Goal: Task Accomplishment & Management: Manage account settings

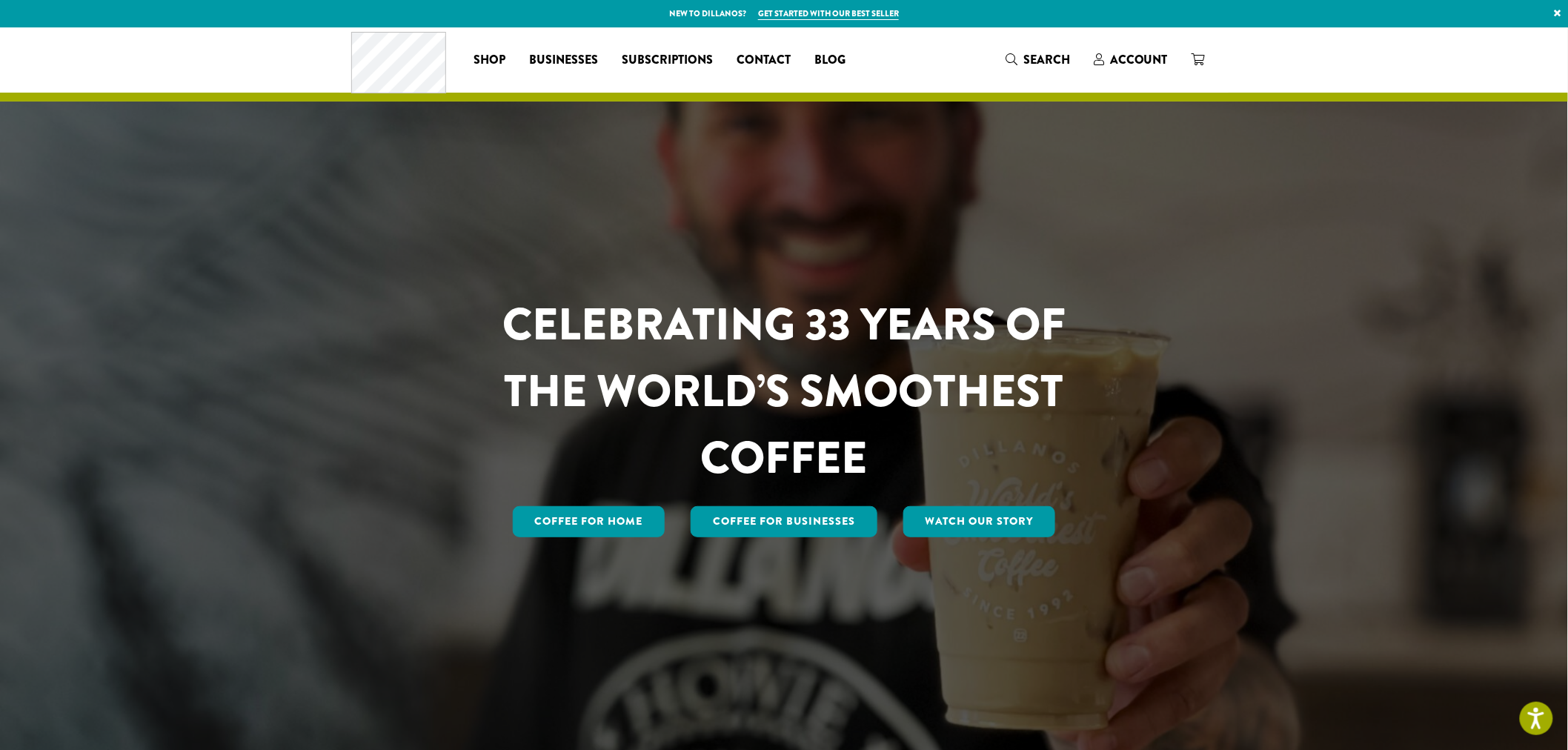
click at [1148, 66] on span "Account" at bounding box center [1139, 59] width 58 height 17
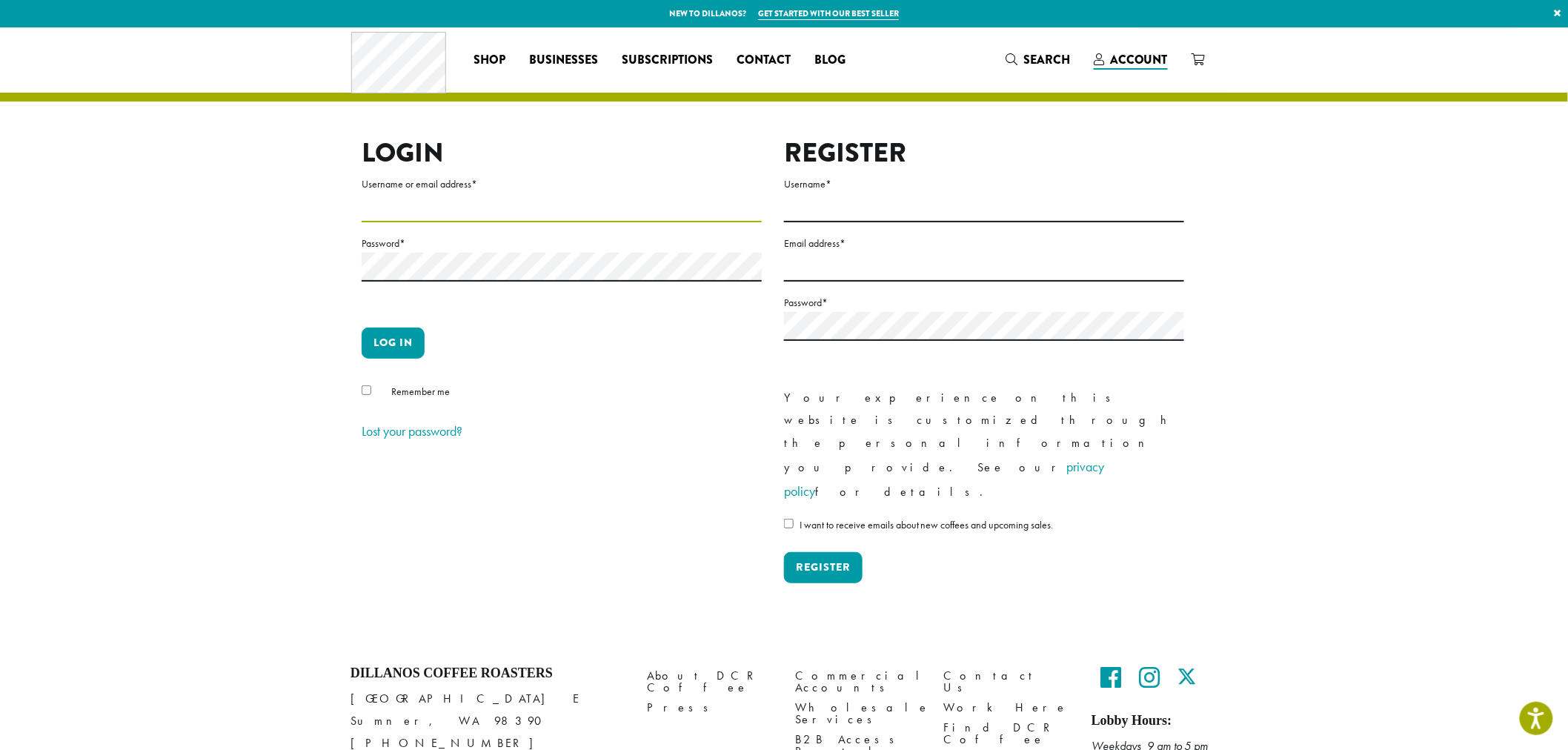
type input "**********"
click at [409, 346] on button "Log in" at bounding box center [393, 343] width 63 height 31
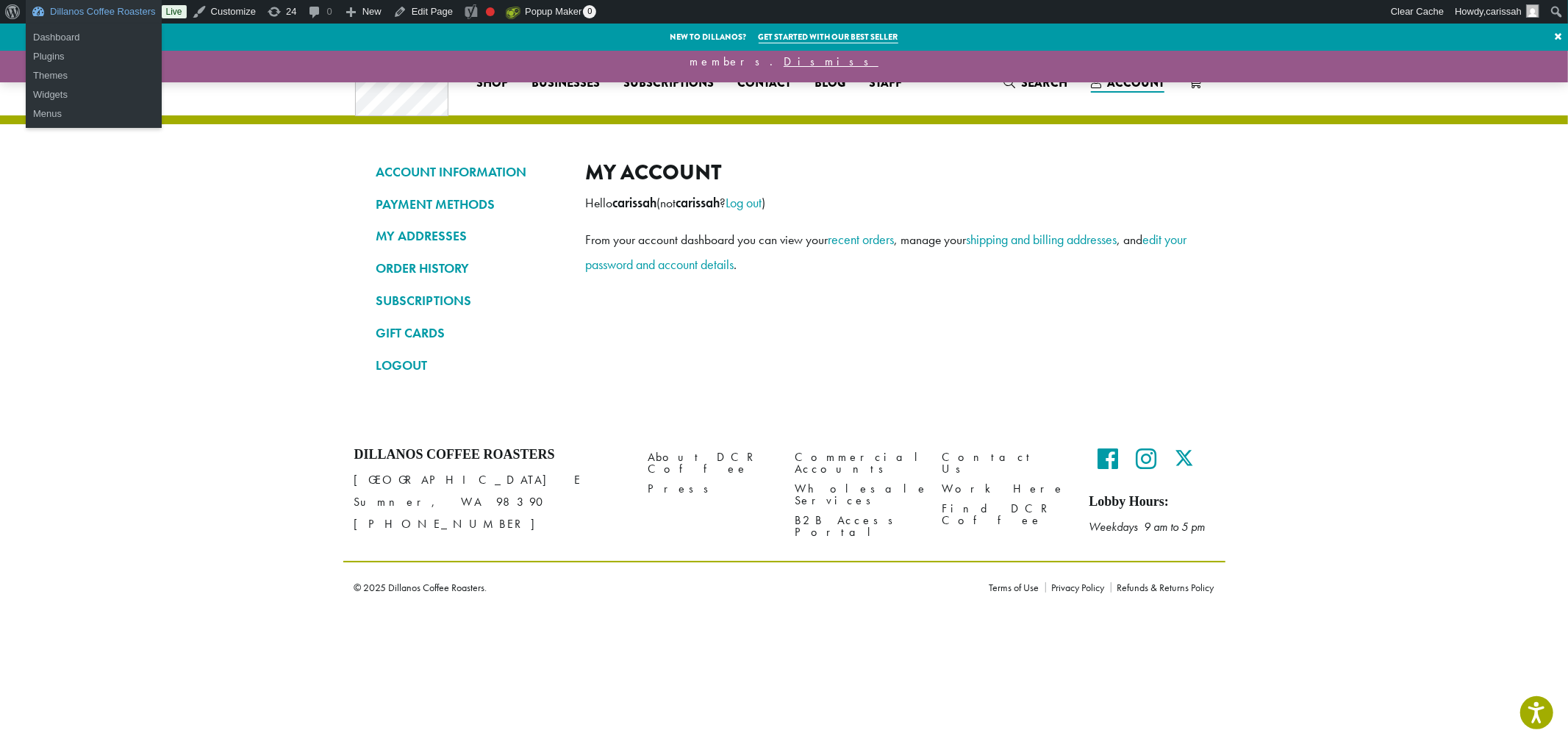
click at [82, 6] on link "Dillanos Coffee Roasters" at bounding box center [94, 12] width 136 height 23
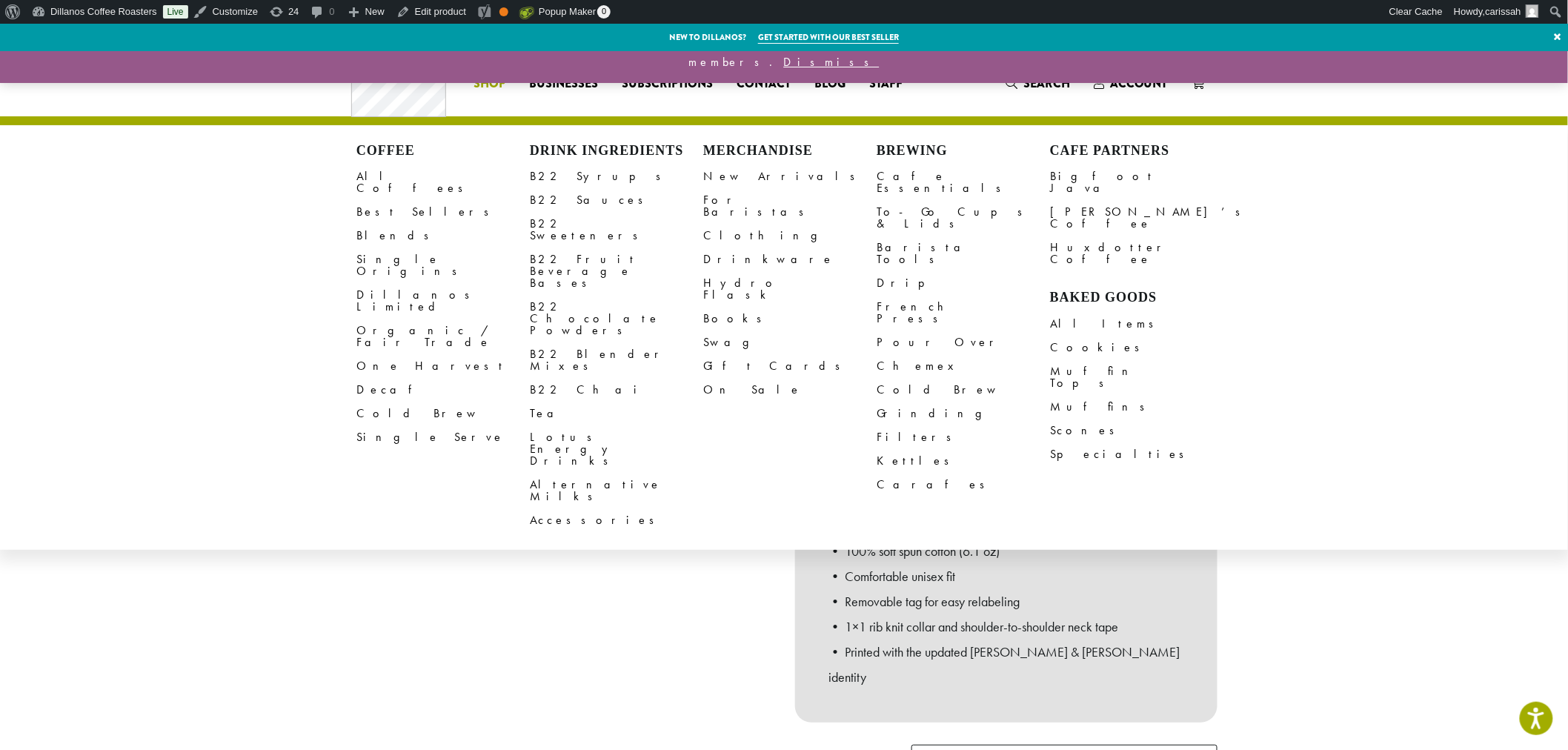
click at [725, 226] on link "Clothing" at bounding box center [790, 236] width 173 height 23
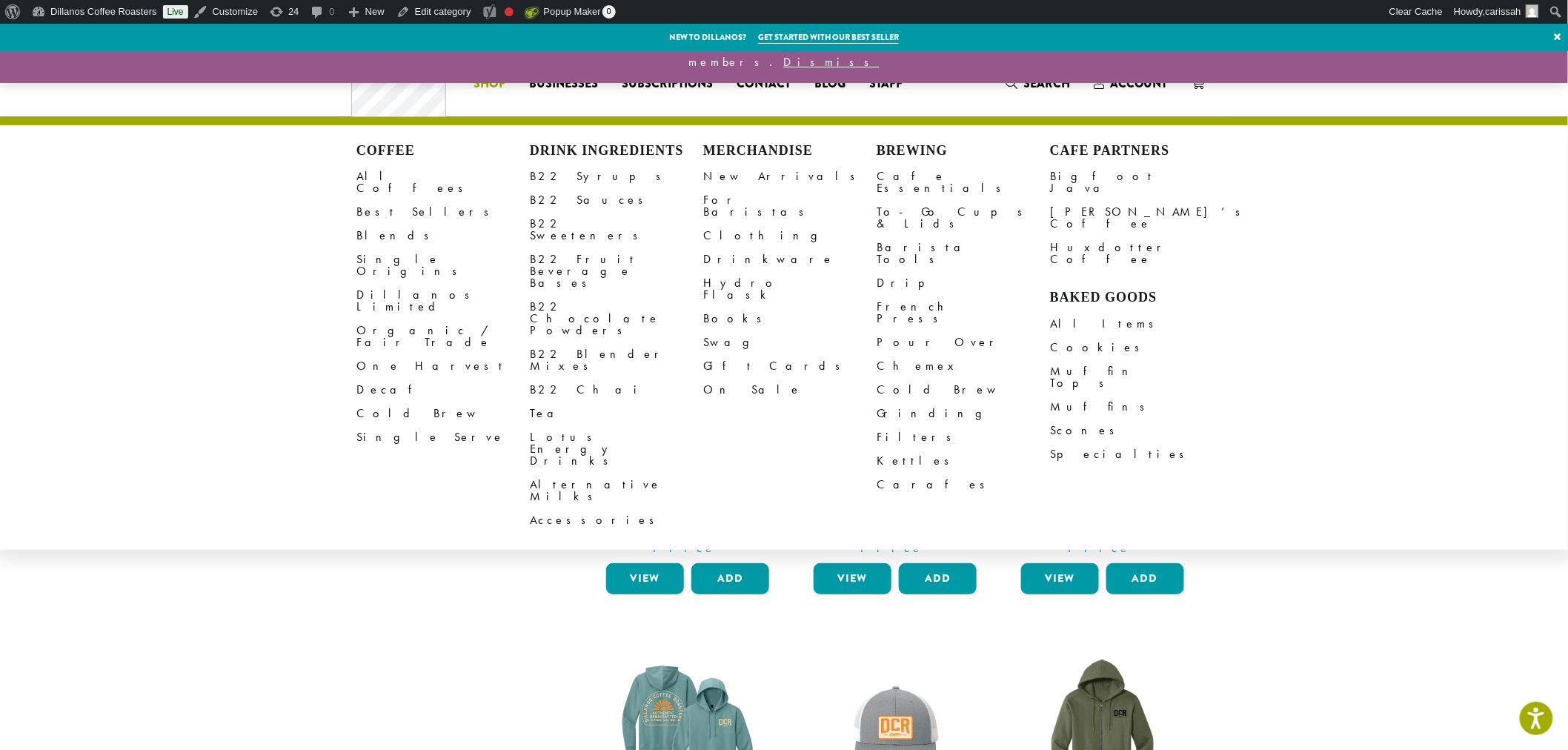
click at [378, 170] on link "All Coffees" at bounding box center [443, 182] width 173 height 35
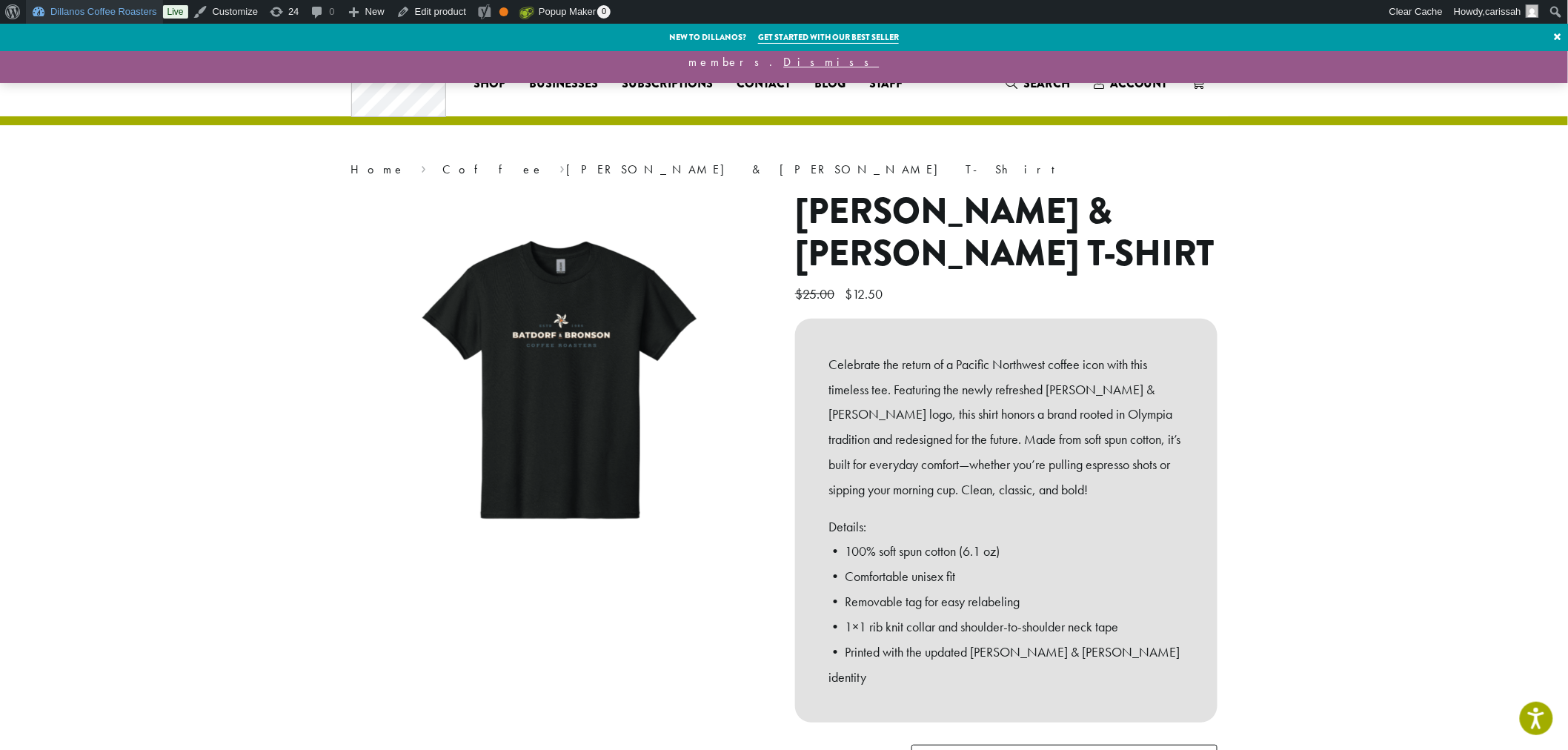
click at [91, 12] on link "Dillanos Coffee Roasters" at bounding box center [95, 12] width 137 height 23
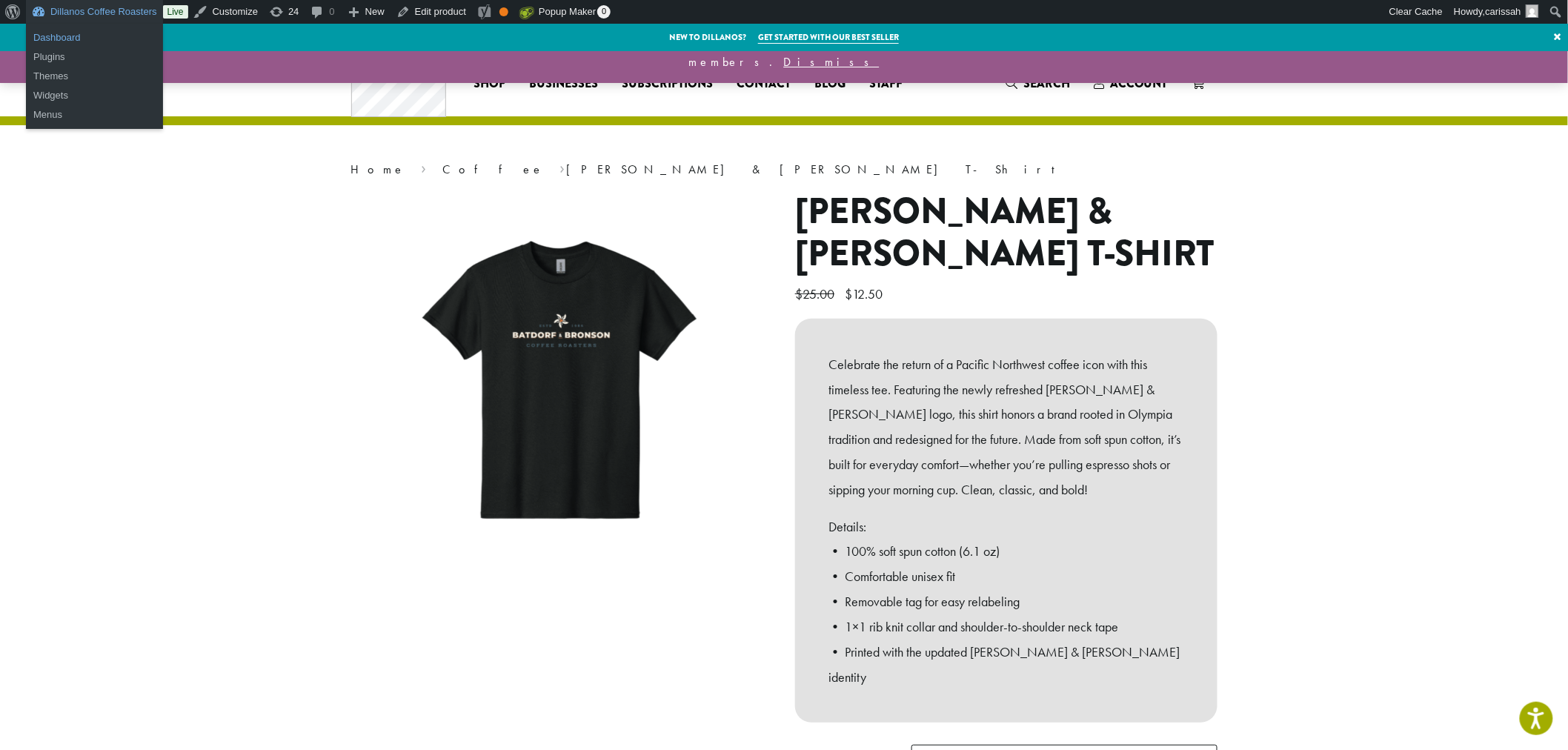
click at [68, 38] on link "Dashboard" at bounding box center [95, 38] width 137 height 20
